Goal: Transaction & Acquisition: Purchase product/service

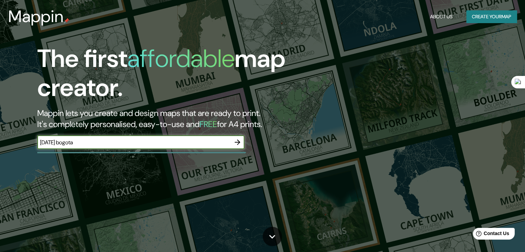
type input "[DATE] bogota"
click at [236, 141] on icon "button" at bounding box center [237, 142] width 8 height 8
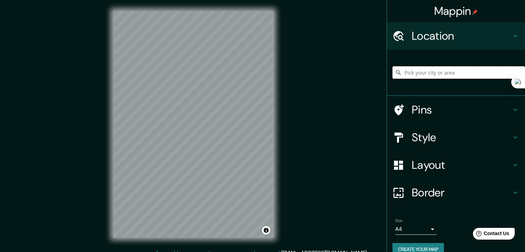
click at [419, 73] on input "Pick your city or area" at bounding box center [458, 72] width 133 height 12
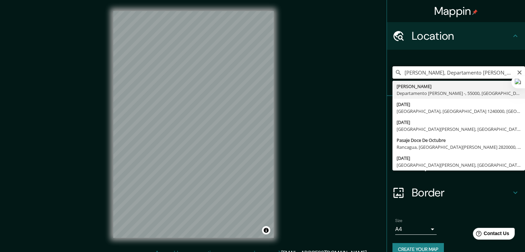
scroll to position [0, 51]
drag, startPoint x: 401, startPoint y: 72, endPoint x: 530, endPoint y: 54, distance: 130.3
click at [524, 55] on html "Mappin Location [PERSON_NAME], [GEOGRAPHIC_DATA][PERSON_NAME] -, 55000, [GEOGRA…" at bounding box center [262, 126] width 525 height 252
type input "C"
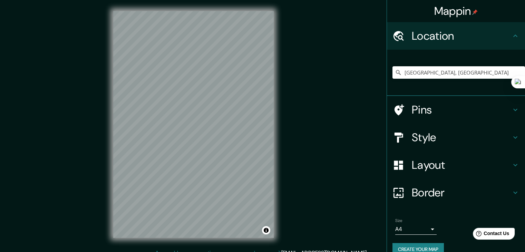
click at [429, 139] on h4 "Style" at bounding box center [461, 137] width 99 height 14
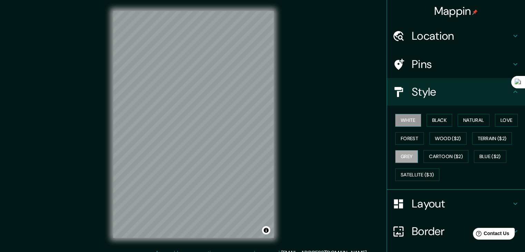
click at [404, 156] on button "Grey" at bounding box center [406, 156] width 23 height 13
click at [435, 118] on button "Black" at bounding box center [439, 120] width 26 height 13
click at [402, 119] on button "White" at bounding box center [408, 120] width 26 height 13
click at [474, 118] on button "Natural" at bounding box center [474, 120] width 32 height 13
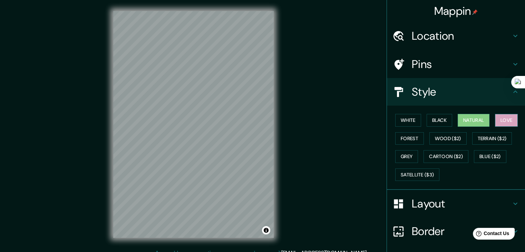
click at [508, 116] on button "Love" at bounding box center [506, 120] width 23 height 13
click at [478, 121] on button "Natural" at bounding box center [474, 120] width 32 height 13
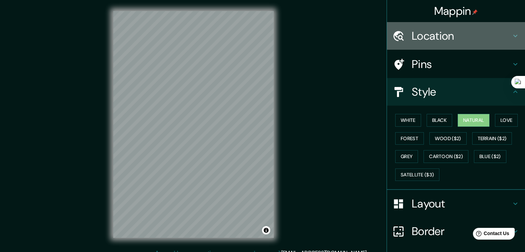
click at [465, 38] on h4 "Location" at bounding box center [461, 36] width 99 height 14
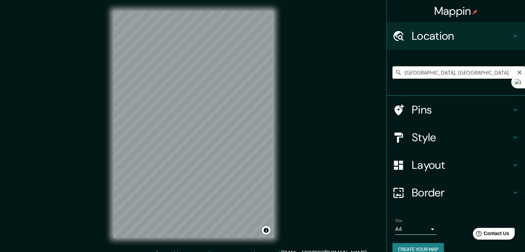
click at [454, 69] on input "[GEOGRAPHIC_DATA], [GEOGRAPHIC_DATA]" at bounding box center [458, 72] width 133 height 12
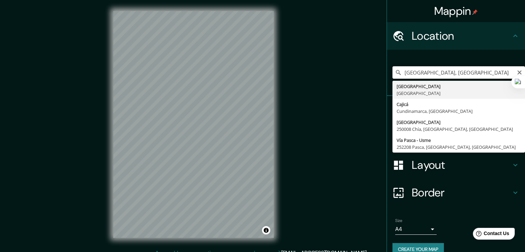
click at [398, 73] on input "[GEOGRAPHIC_DATA], [GEOGRAPHIC_DATA]" at bounding box center [458, 72] width 133 height 12
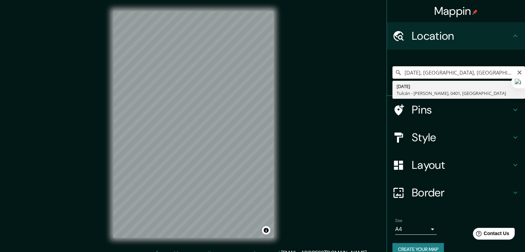
click at [422, 73] on input "[DATE], [GEOGRAPHIC_DATA], [GEOGRAPHIC_DATA]" at bounding box center [458, 72] width 133 height 12
type input "[DATE], [GEOGRAPHIC_DATA], [GEOGRAPHIC_DATA]"
